Goal: Task Accomplishment & Management: Manage account settings

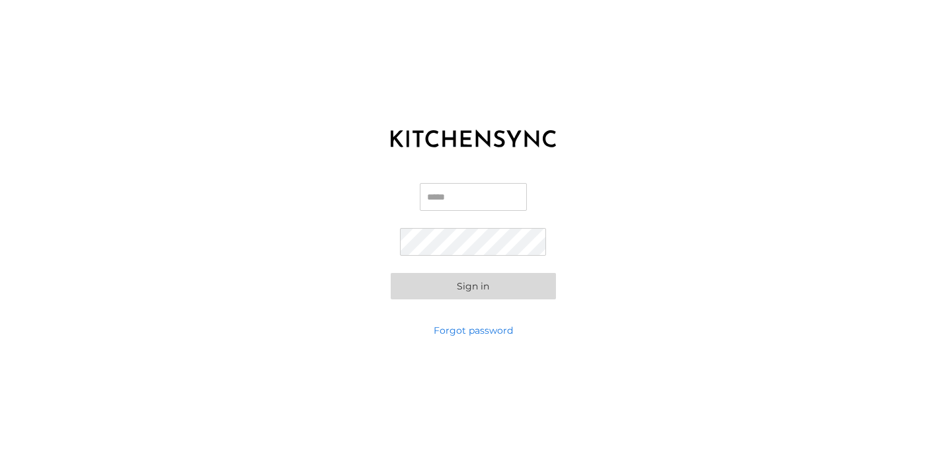
type input "**********"
click at [473, 286] on button "Sign in" at bounding box center [473, 286] width 165 height 26
